Goal: Task Accomplishment & Management: Use online tool/utility

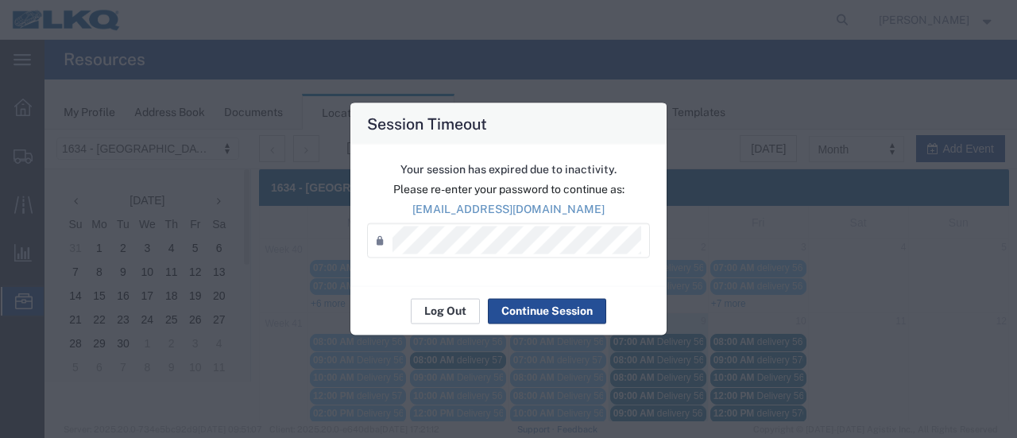
scroll to position [159, 0]
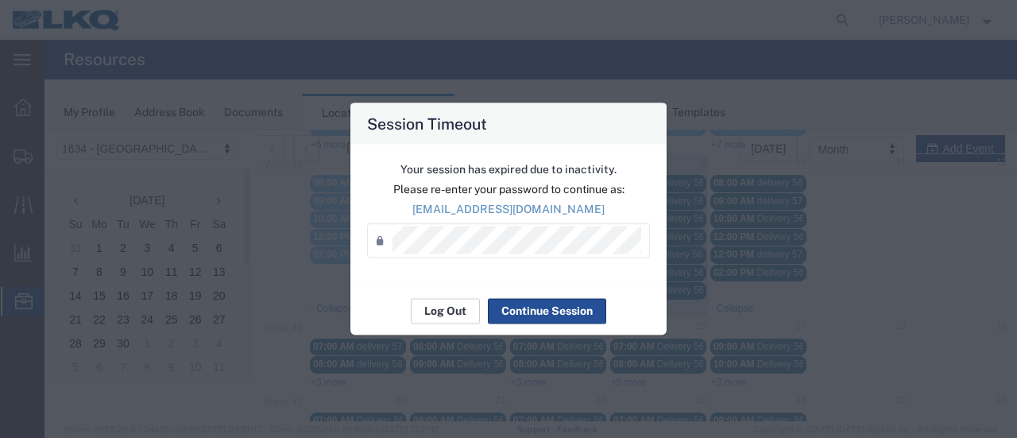
click at [464, 318] on button "Log Out" at bounding box center [445, 310] width 69 height 25
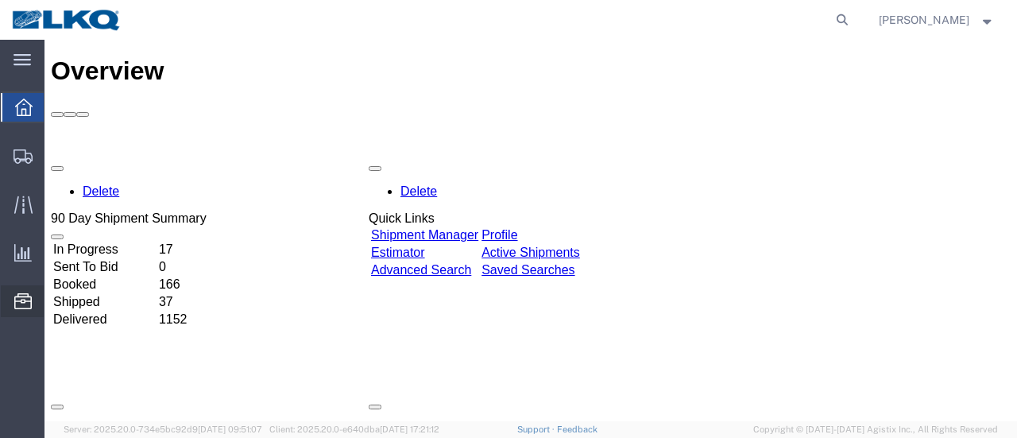
click at [0, 0] on span "Location Appointment" at bounding box center [0, 0] width 0 height 0
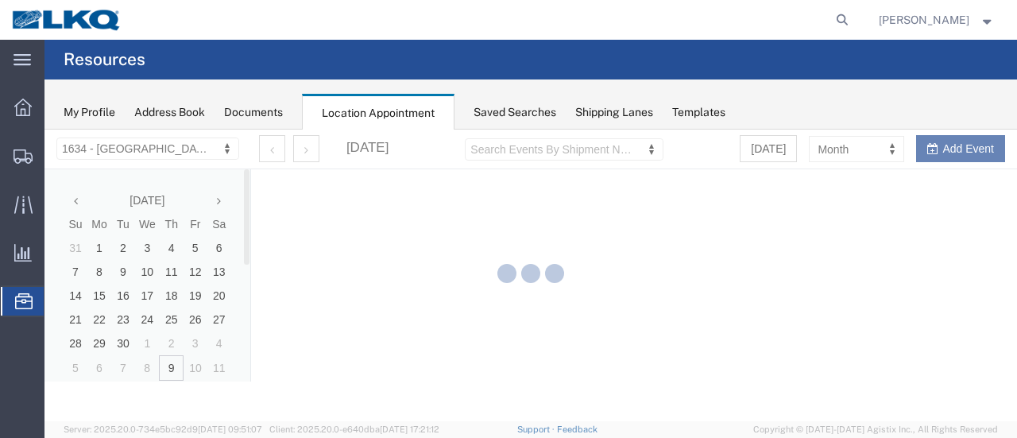
select select "28712"
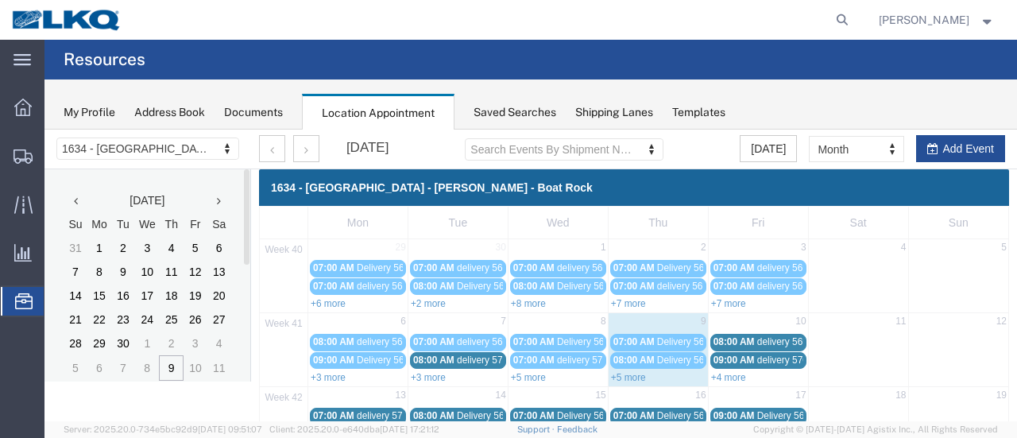
click at [621, 379] on link "+5 more" at bounding box center [628, 377] width 35 height 11
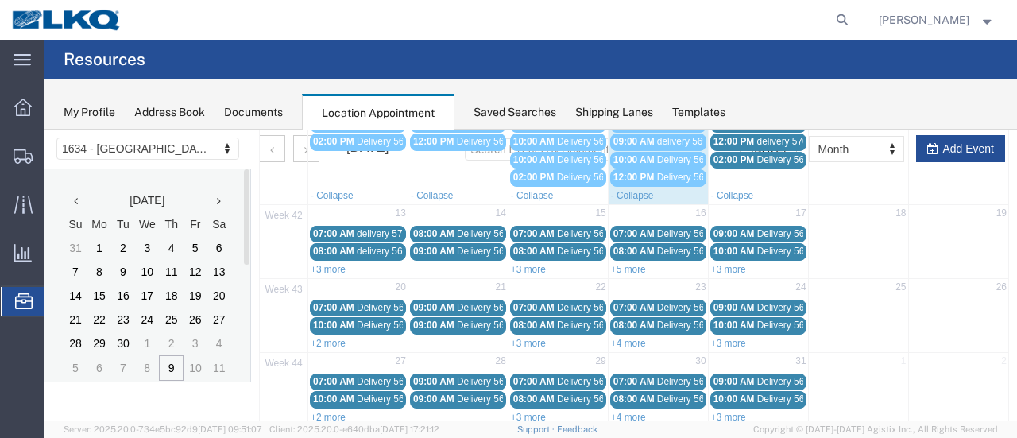
scroll to position [238, 0]
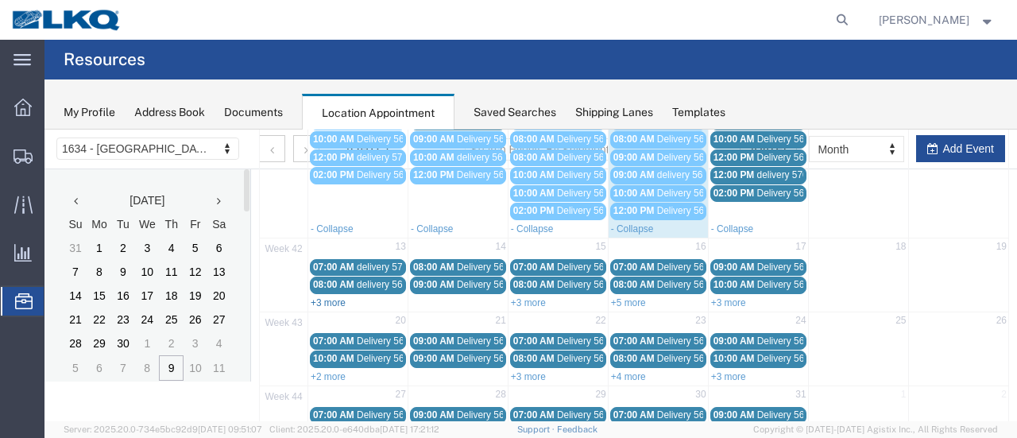
click at [324, 297] on link "+3 more" at bounding box center [328, 302] width 35 height 11
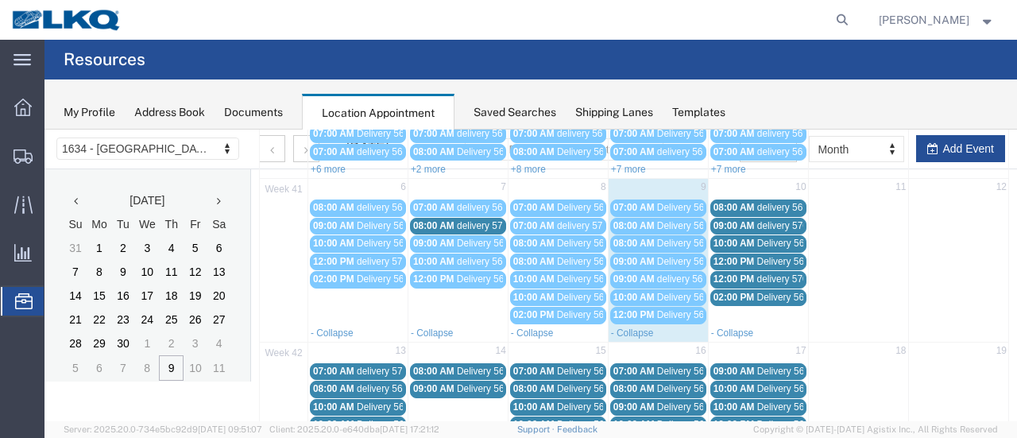
scroll to position [159, 0]
